Goal: Task Accomplishment & Management: Complete application form

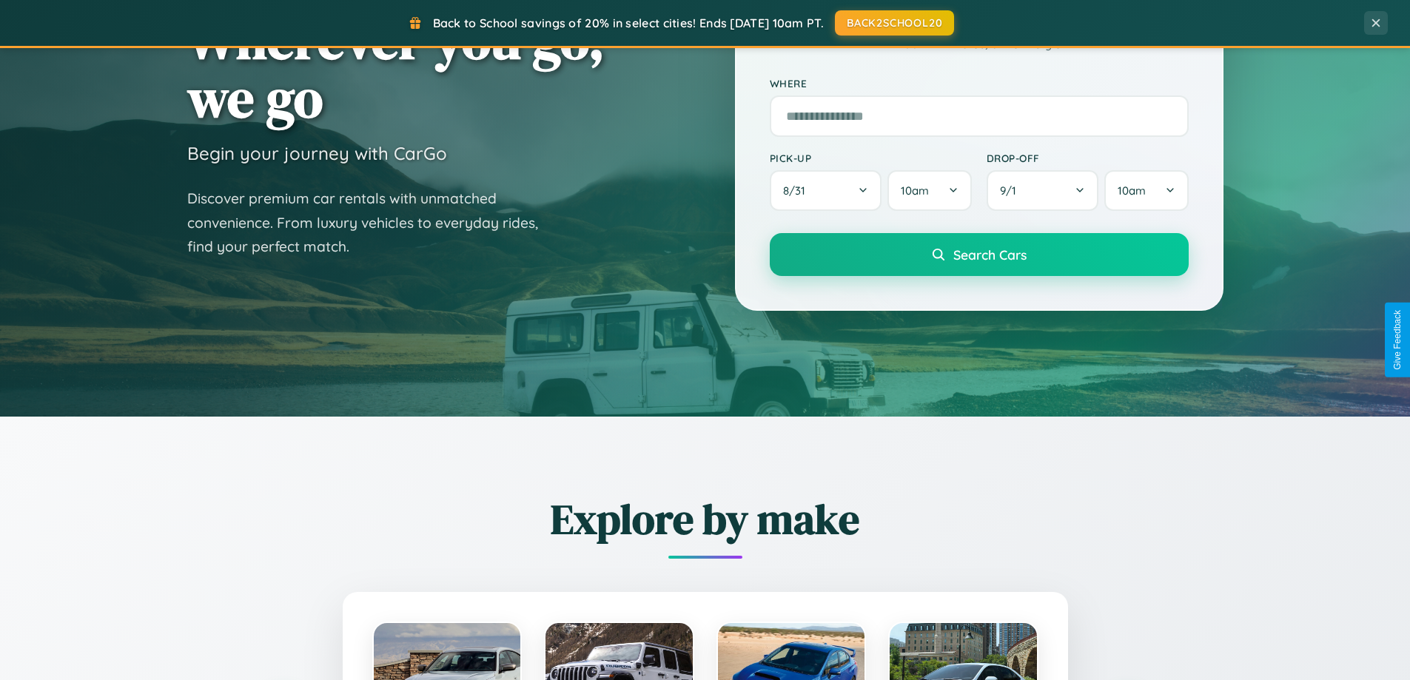
scroll to position [2848, 0]
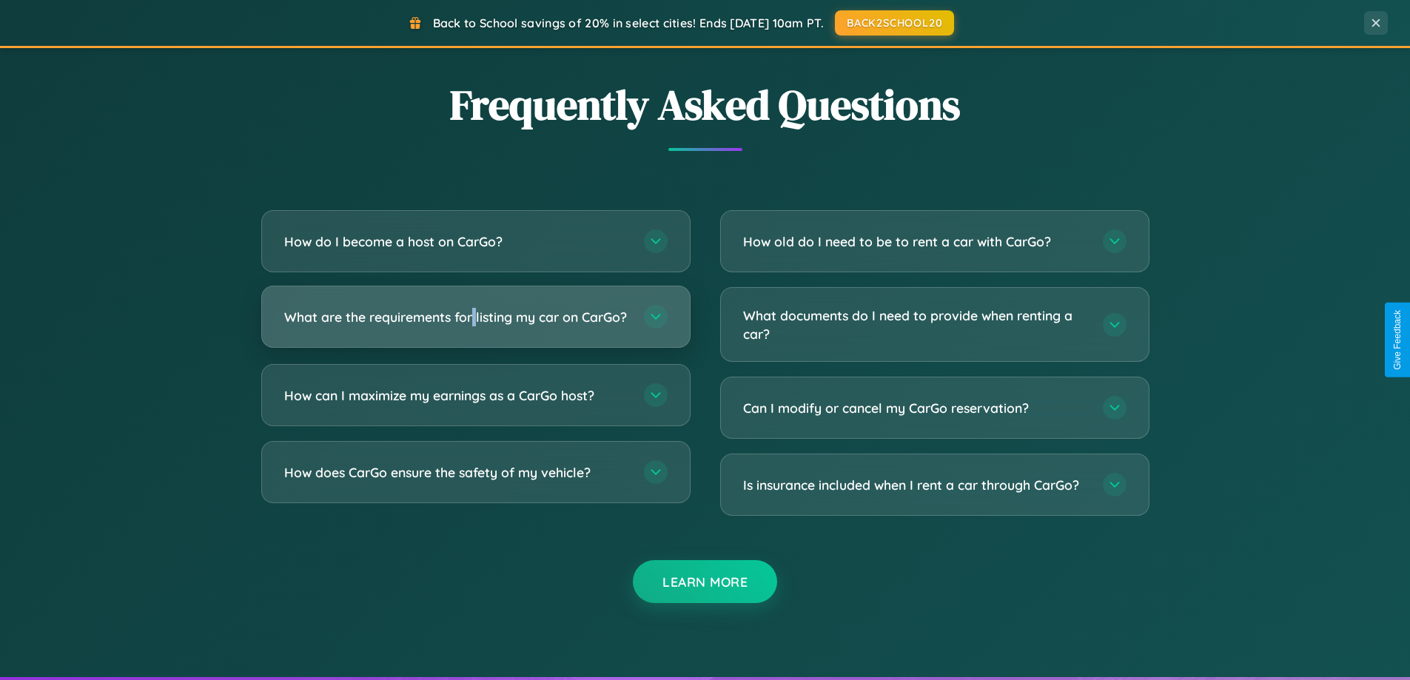
click at [475, 323] on h3 "What are the requirements for listing my car on CarGo?" at bounding box center [456, 317] width 345 height 19
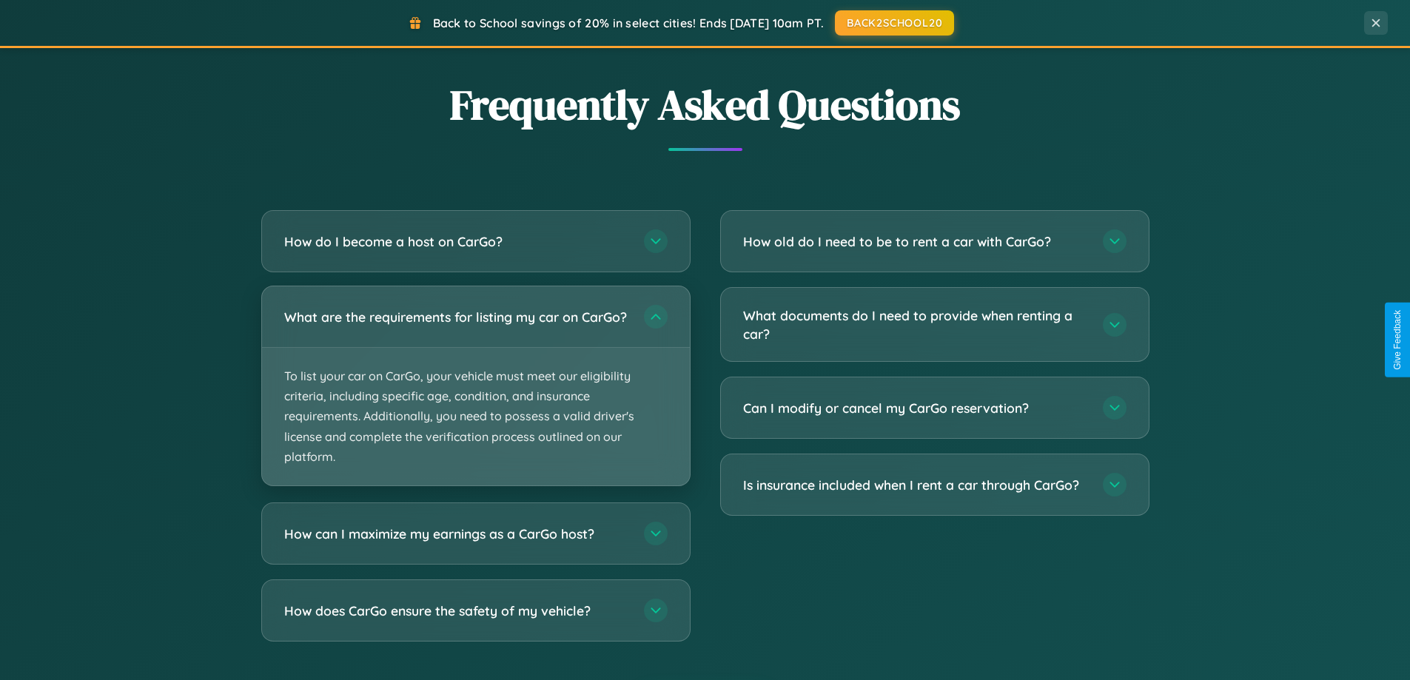
click at [475, 392] on p "To list your car on CarGo, your vehicle must meet our eligibility criteria, inc…" at bounding box center [476, 417] width 428 height 138
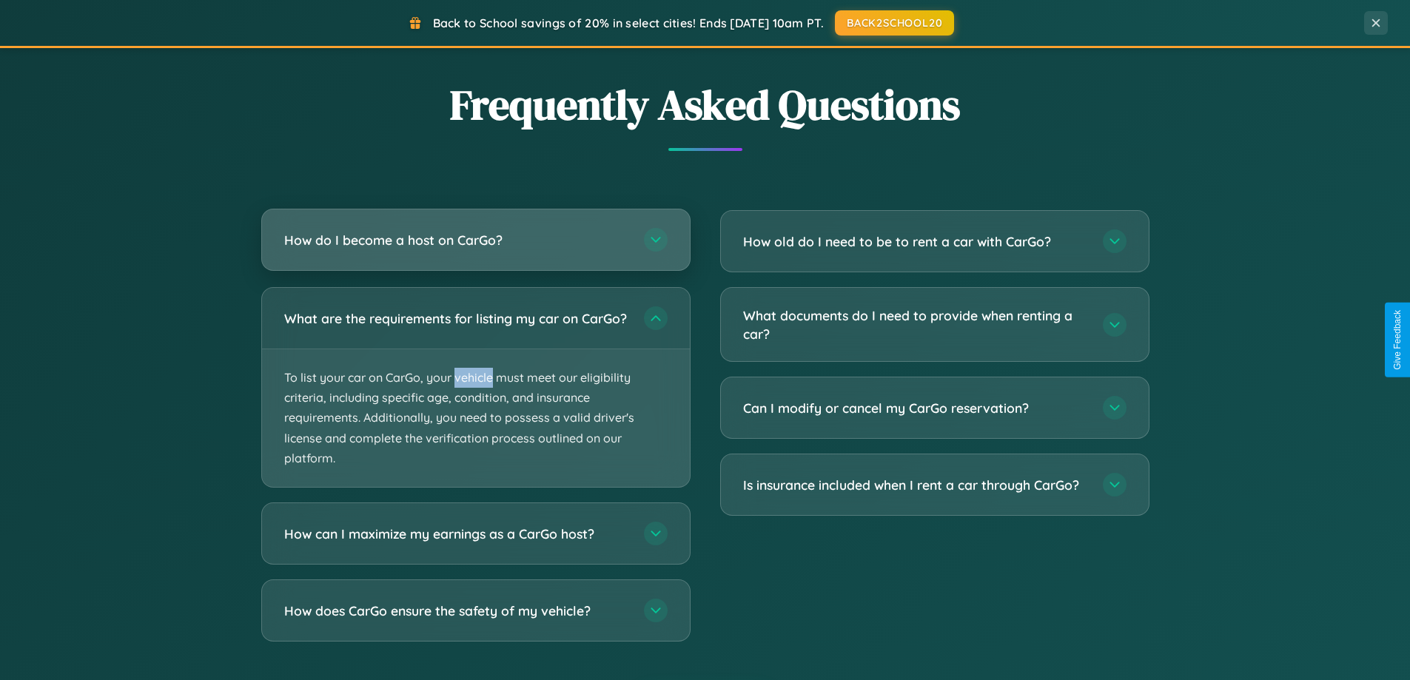
click at [475, 241] on h3 "How do I become a host on CarGo?" at bounding box center [456, 240] width 345 height 19
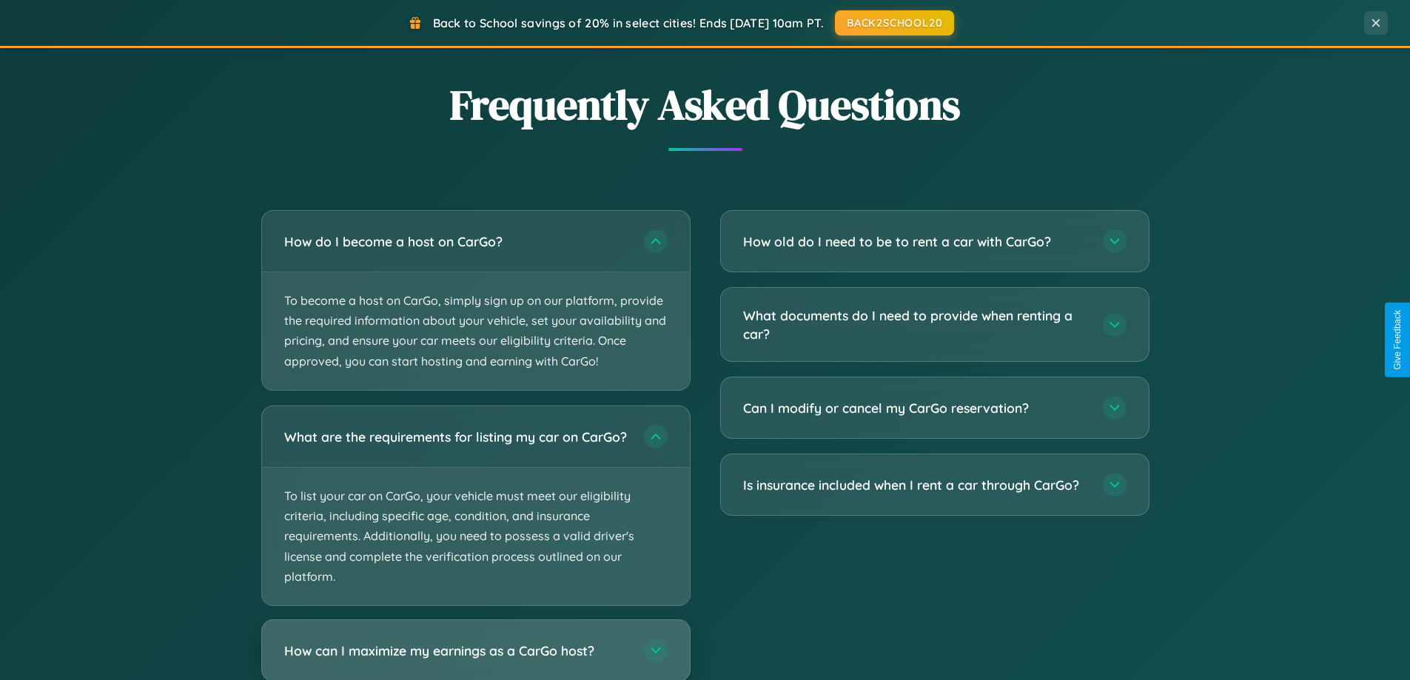
click at [475, 656] on h3 "How can I maximize my earnings as a CarGo host?" at bounding box center [456, 650] width 345 height 19
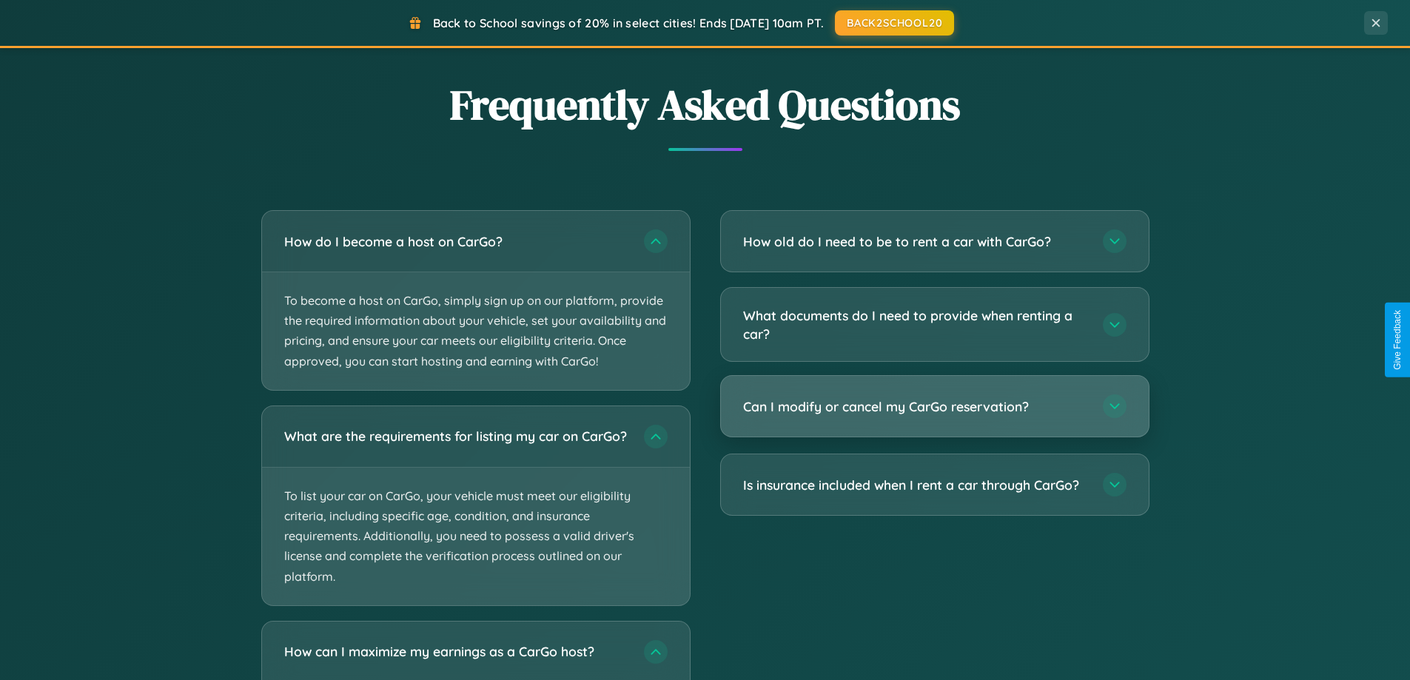
click at [934, 408] on h3 "Can I modify or cancel my CarGo reservation?" at bounding box center [915, 406] width 345 height 19
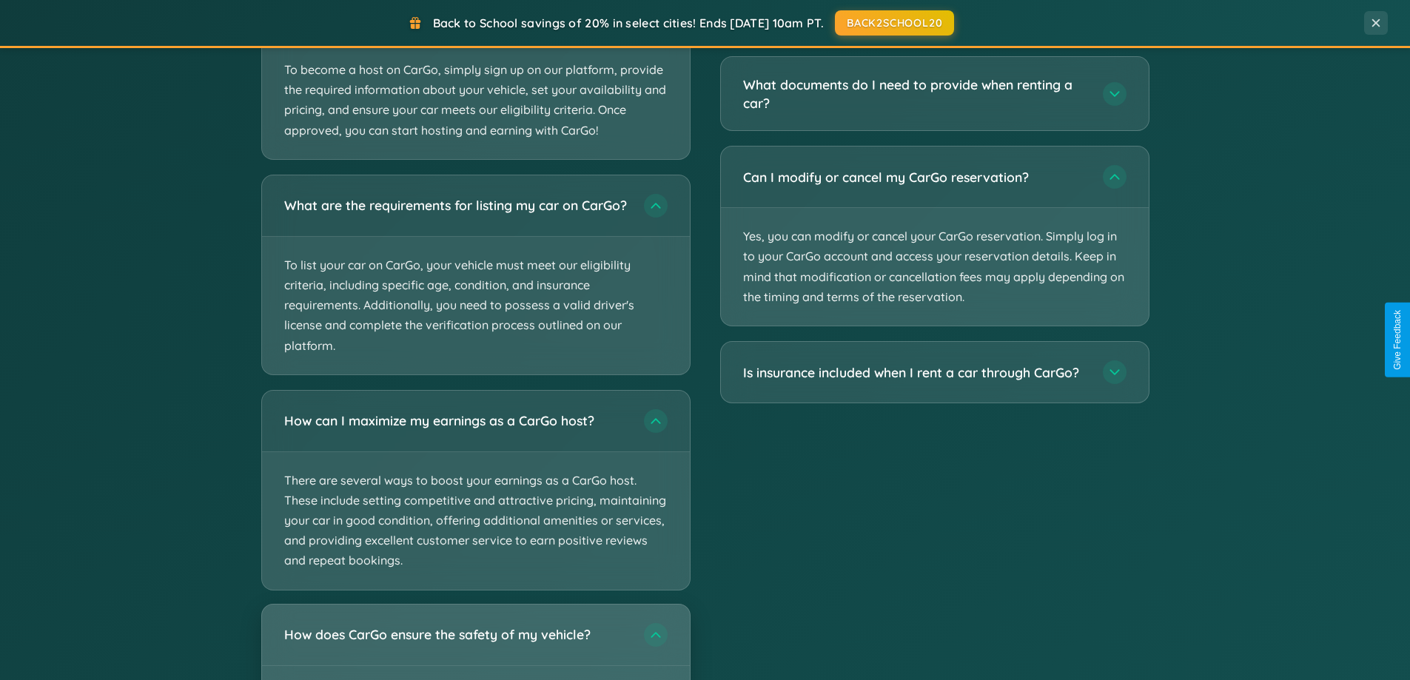
click at [475, 644] on h3 "How does CarGo ensure the safety of my vehicle?" at bounding box center [456, 634] width 345 height 19
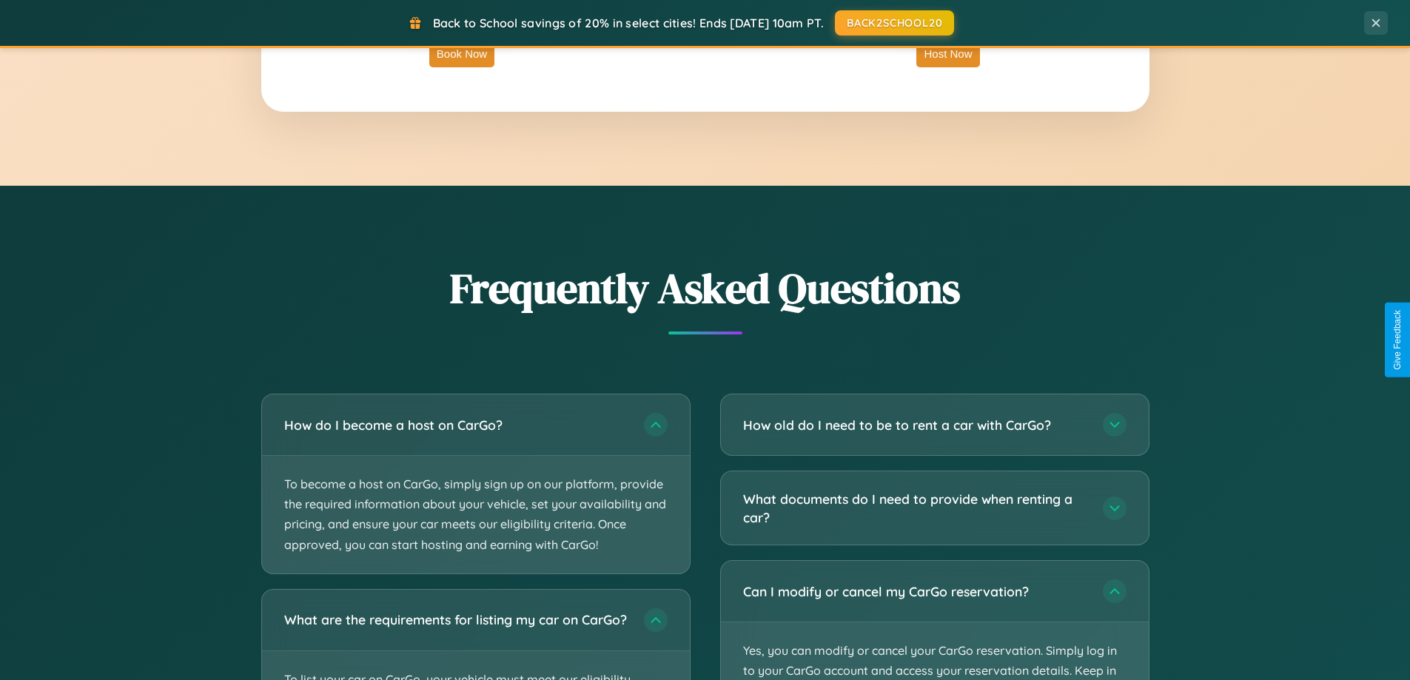
scroll to position [320, 0]
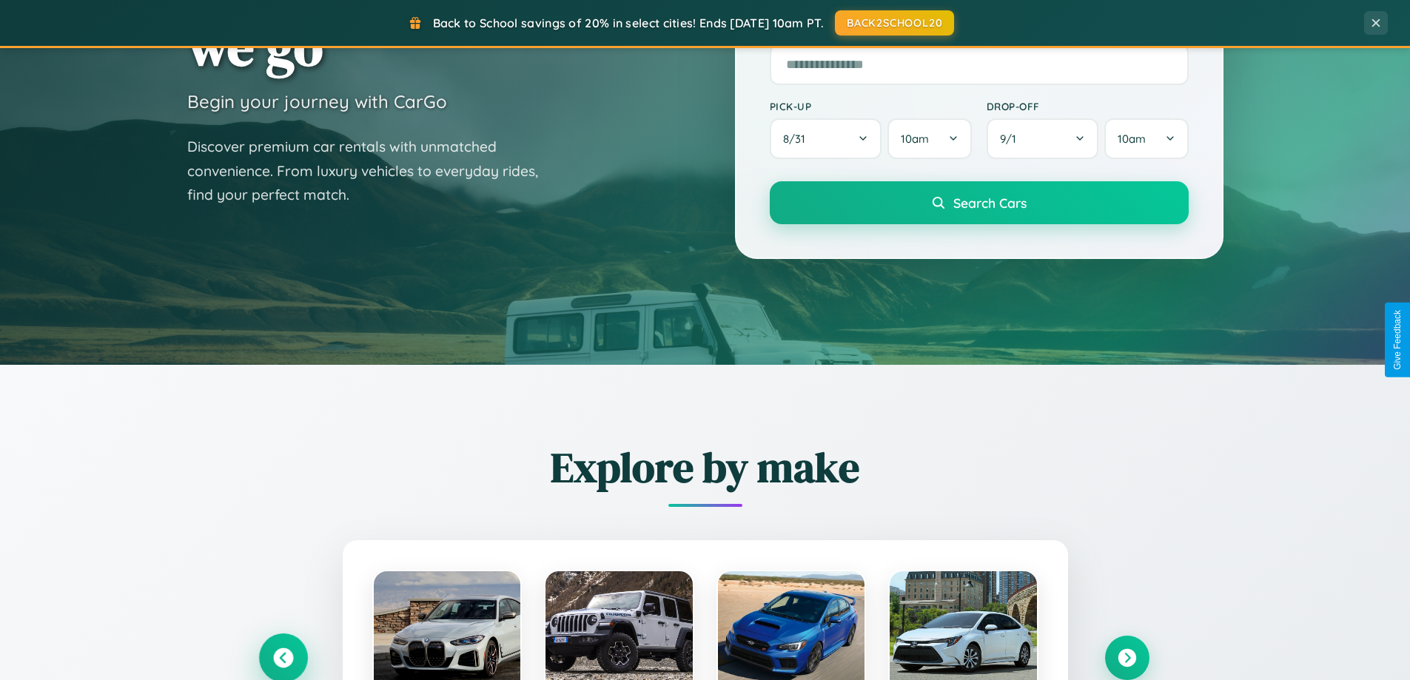
click at [283, 658] on icon at bounding box center [283, 658] width 20 height 20
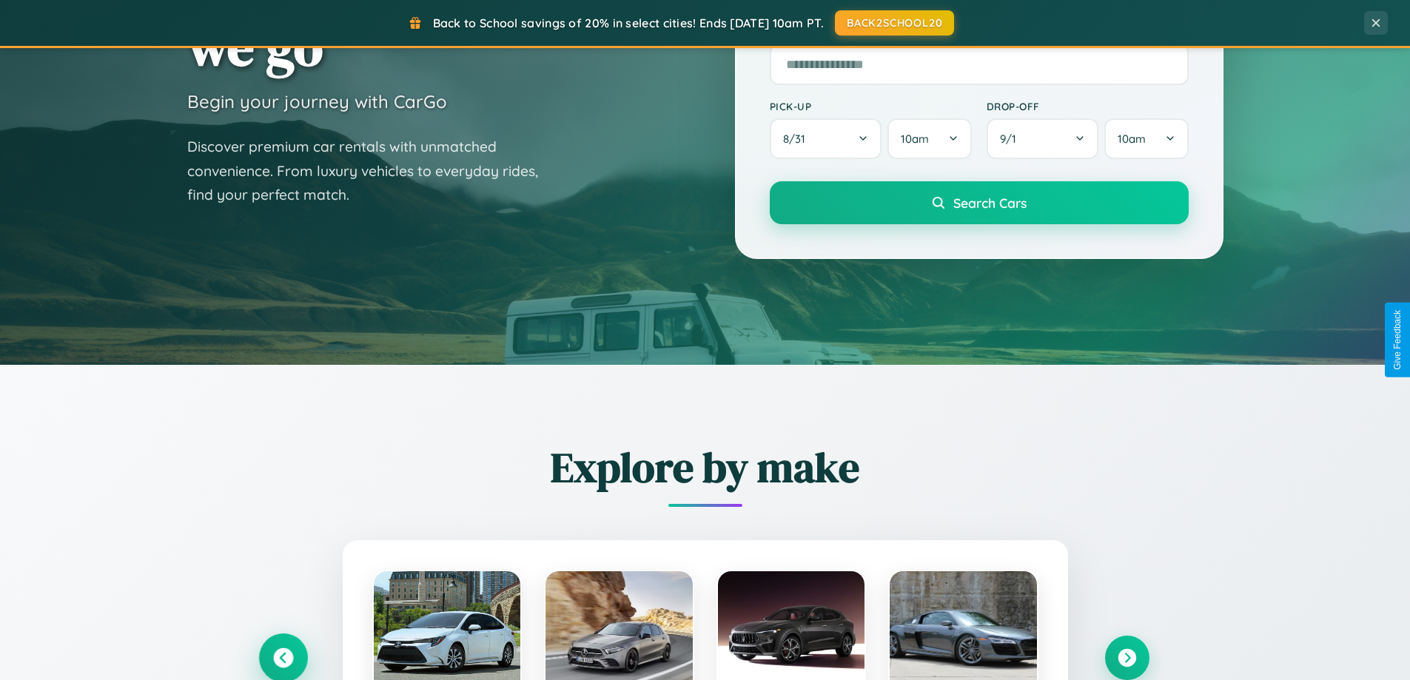
click at [283, 656] on icon at bounding box center [283, 658] width 24 height 24
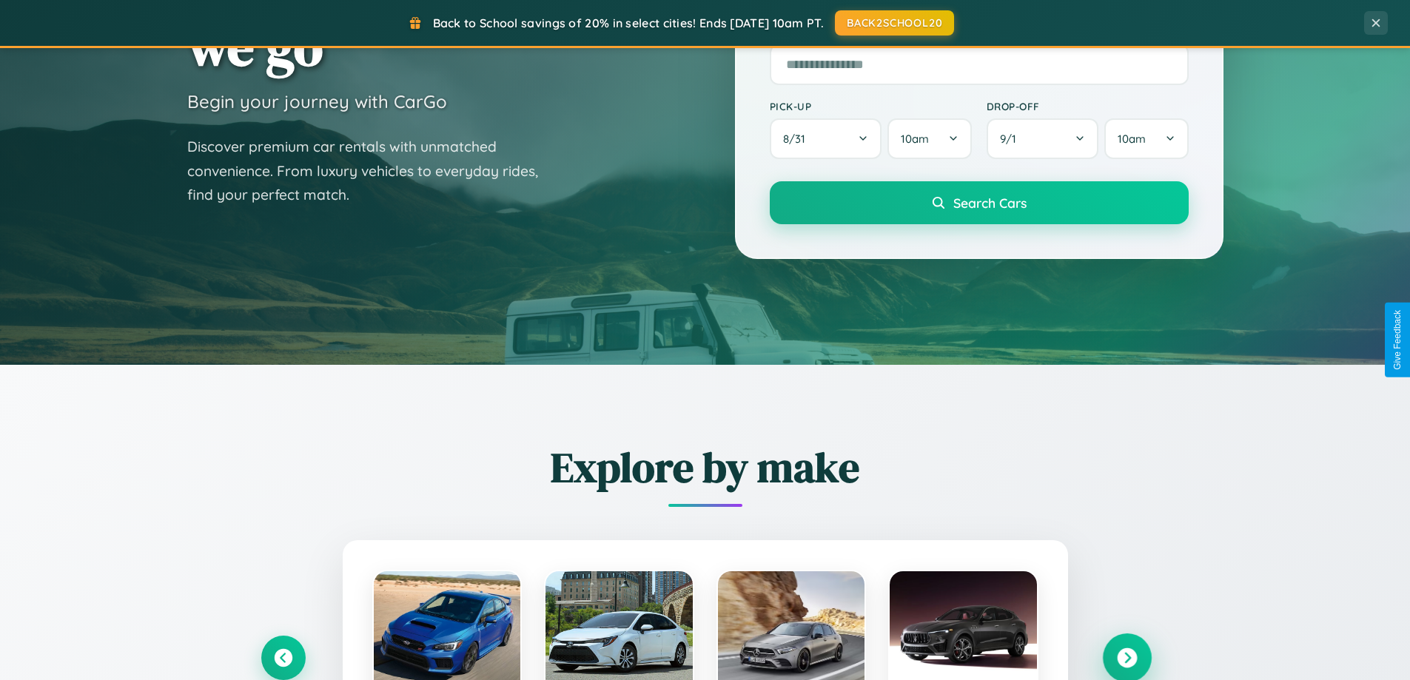
click at [1126, 657] on icon at bounding box center [1127, 658] width 20 height 20
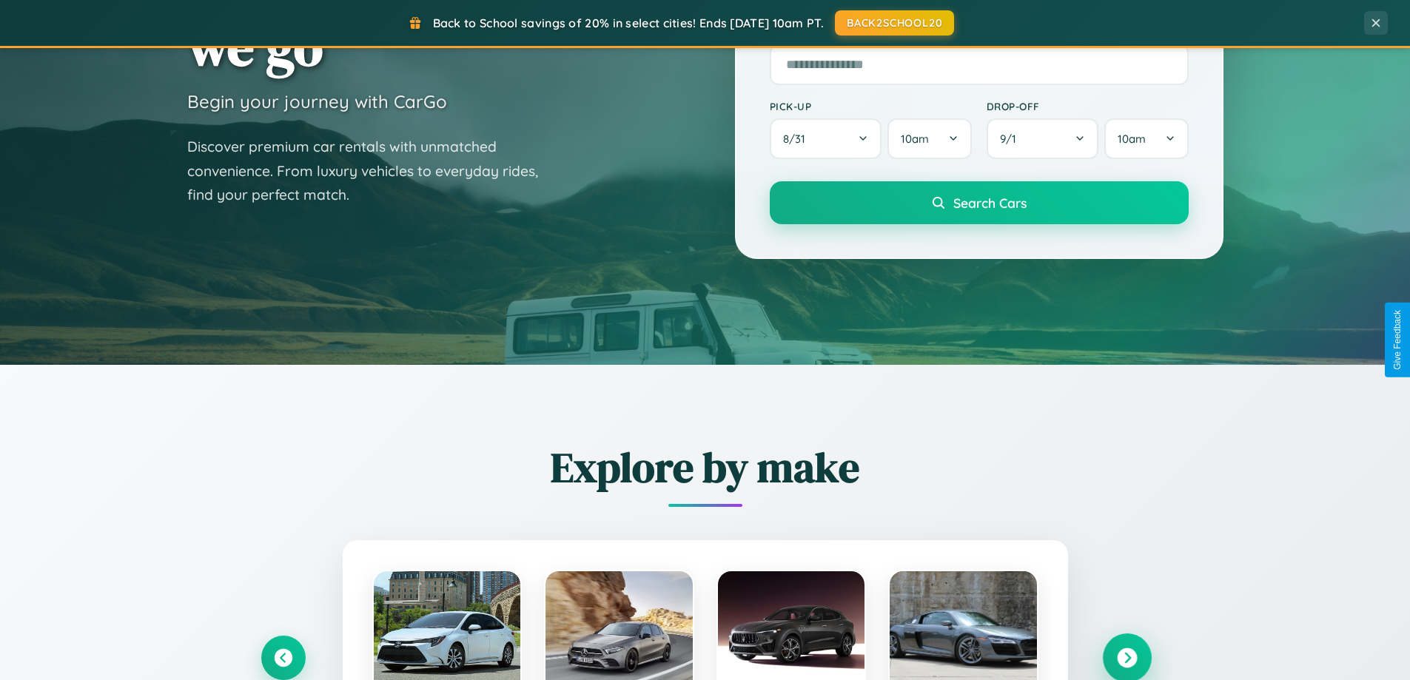
click at [1126, 656] on icon at bounding box center [1127, 658] width 20 height 20
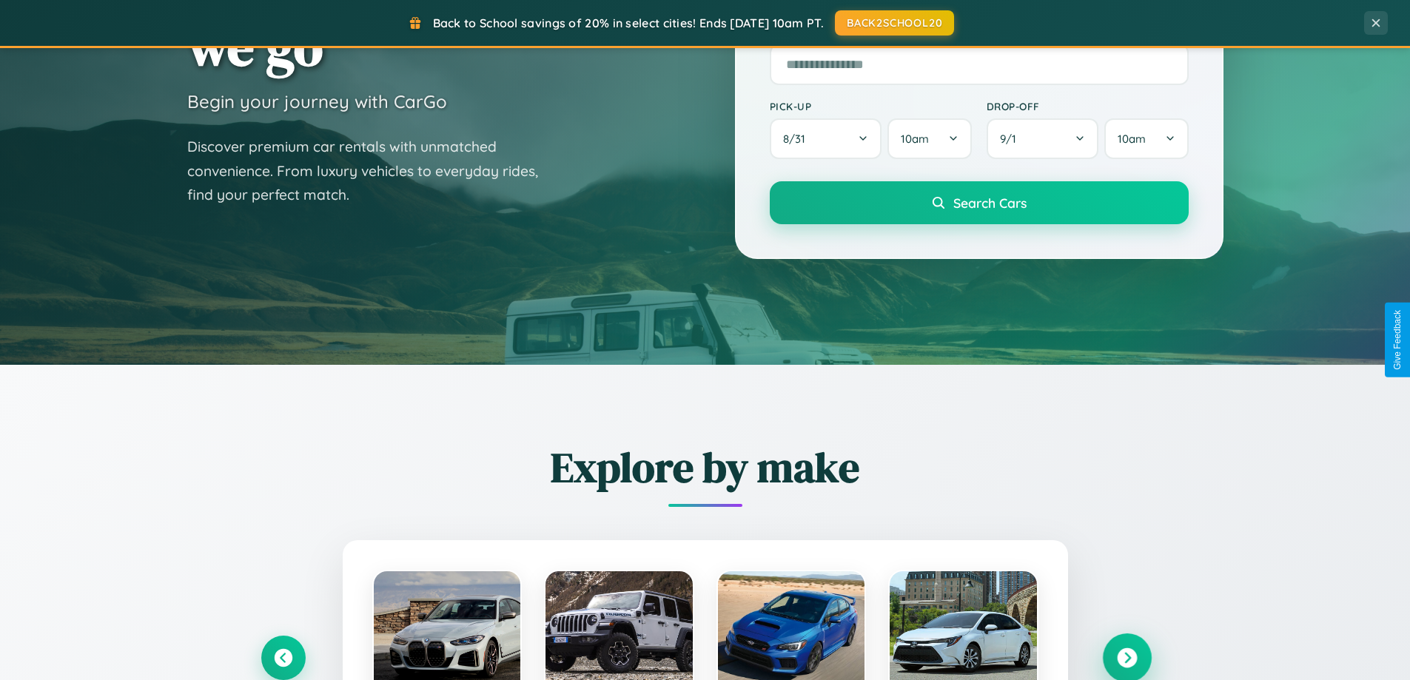
click at [1126, 656] on icon at bounding box center [1127, 658] width 20 height 20
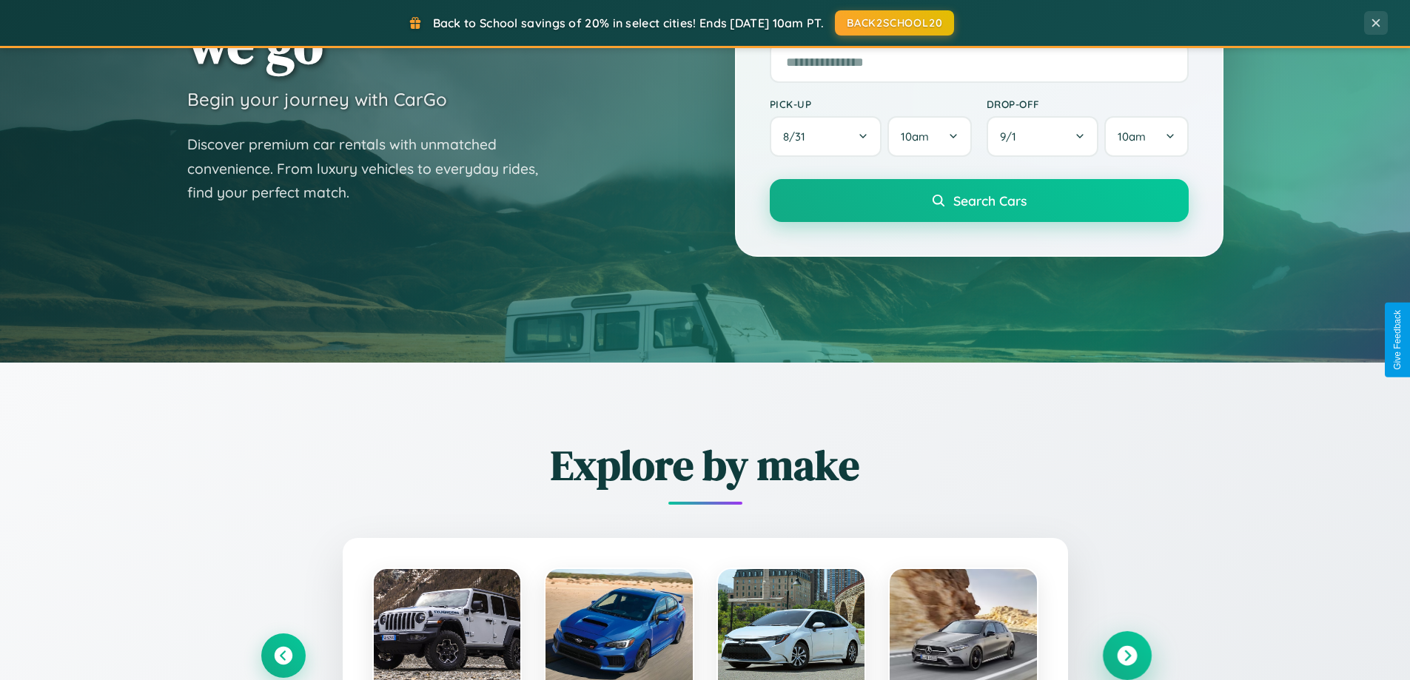
scroll to position [2378, 0]
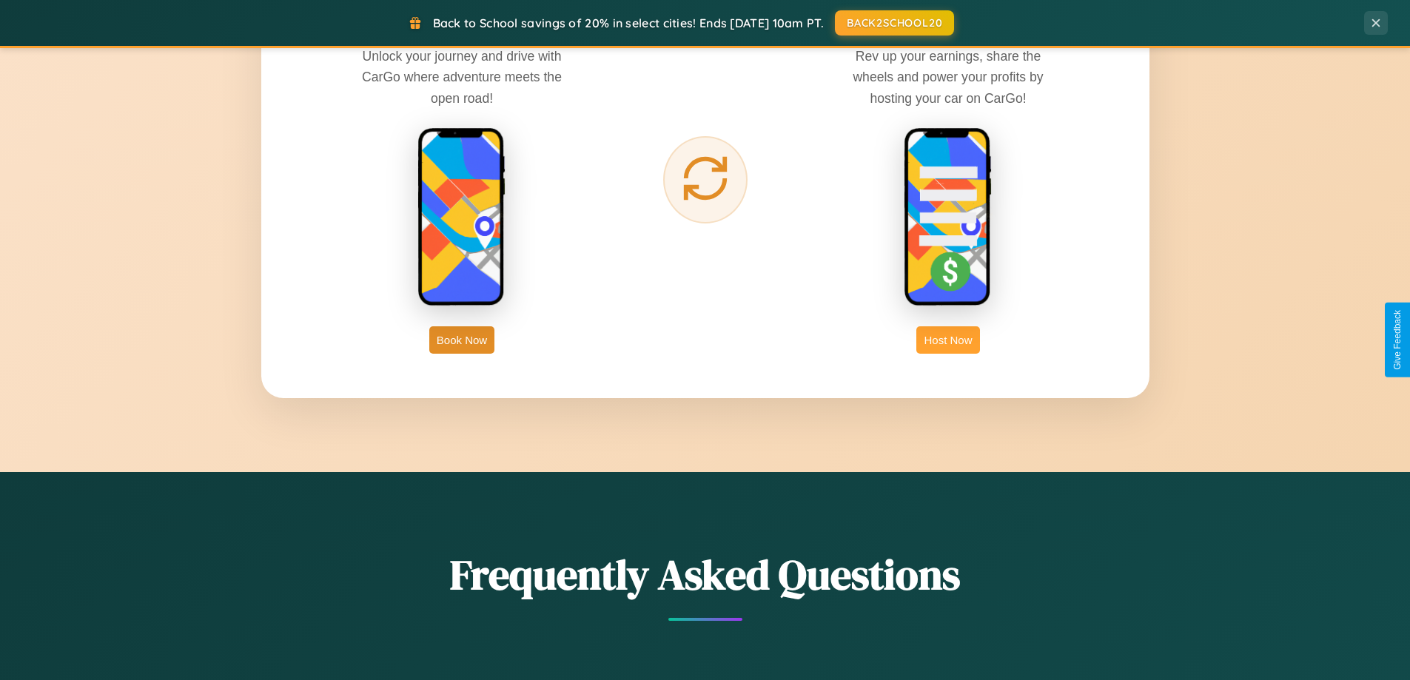
click at [948, 340] on button "Host Now" at bounding box center [947, 339] width 63 height 27
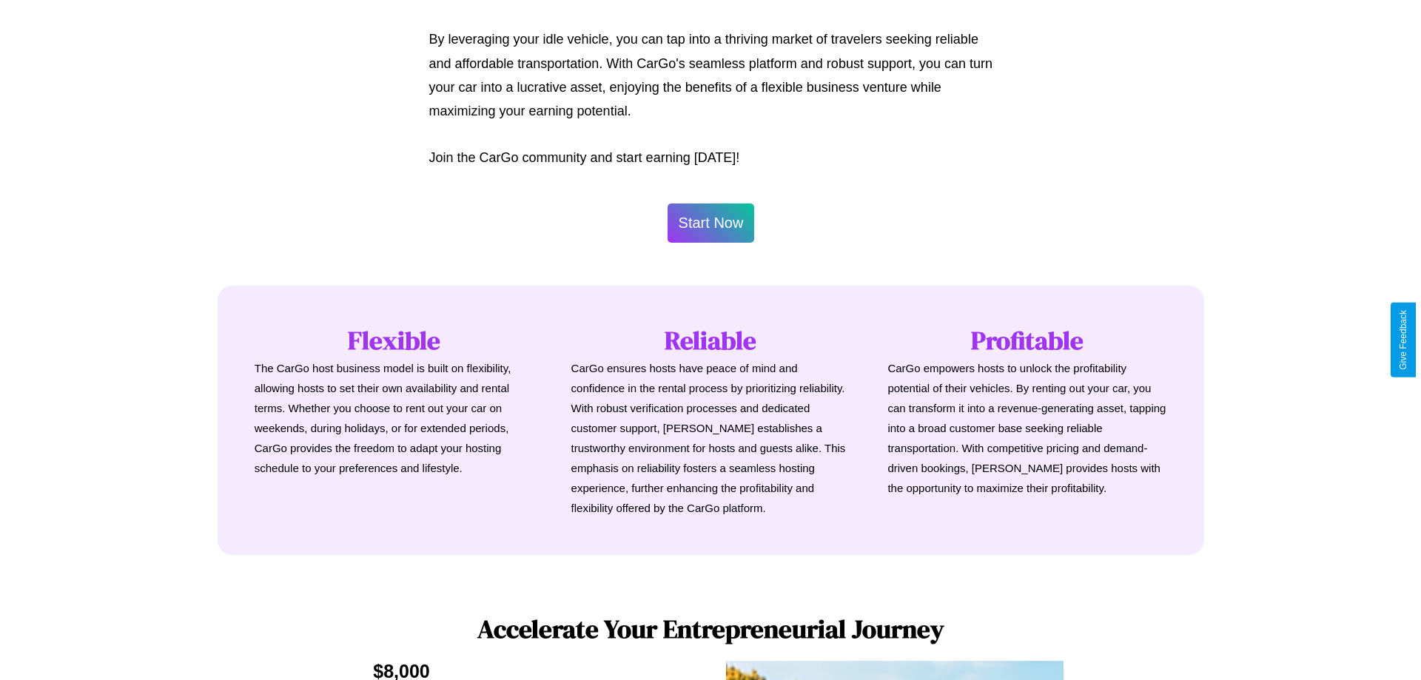
scroll to position [1543, 0]
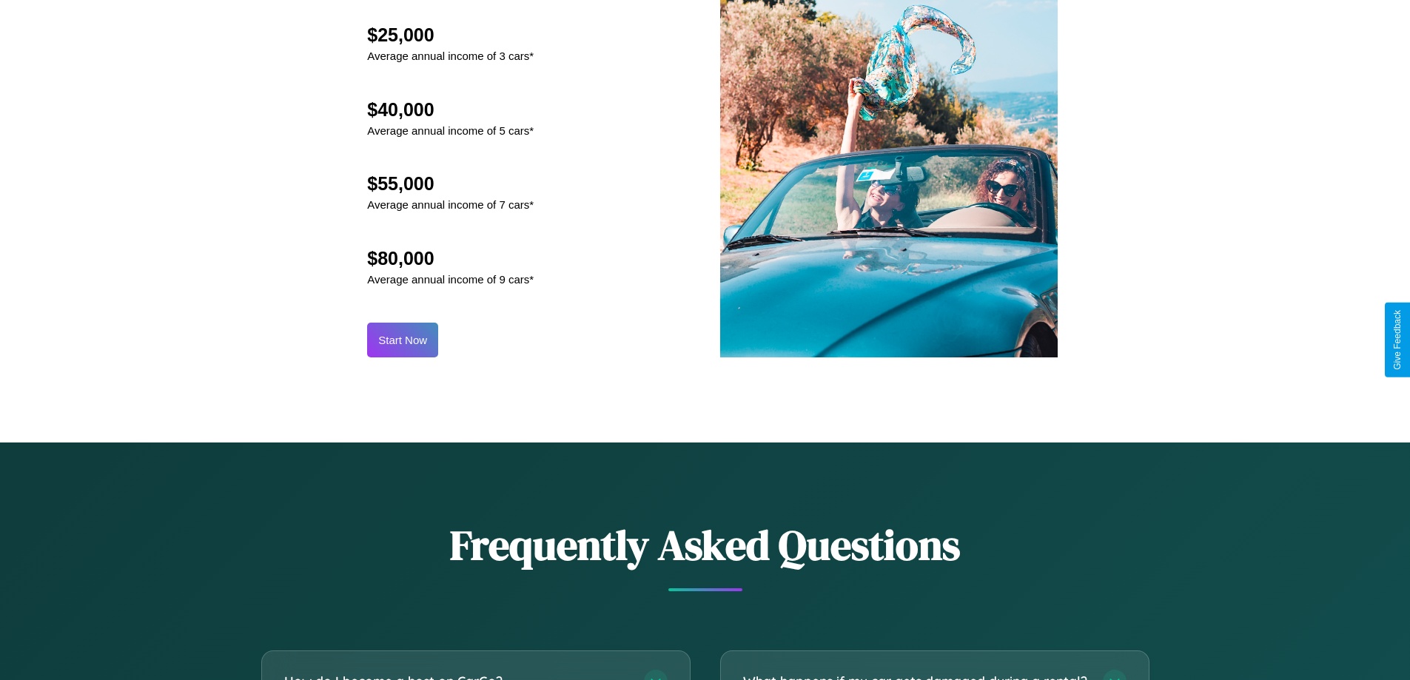
click at [403, 340] on button "Start Now" at bounding box center [402, 340] width 71 height 35
